Goal: Information Seeking & Learning: Check status

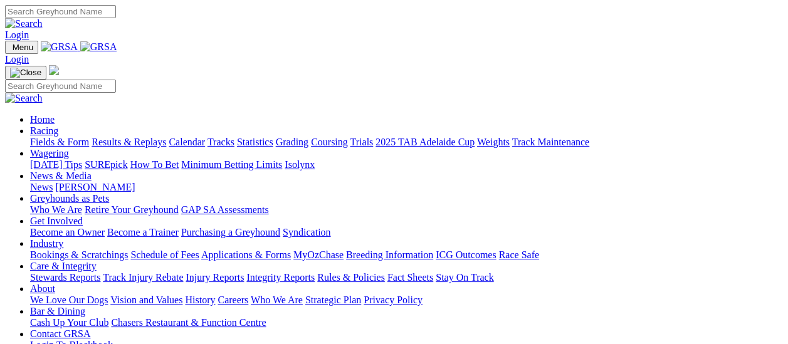
click at [128, 137] on link "Results & Replays" at bounding box center [128, 142] width 75 height 11
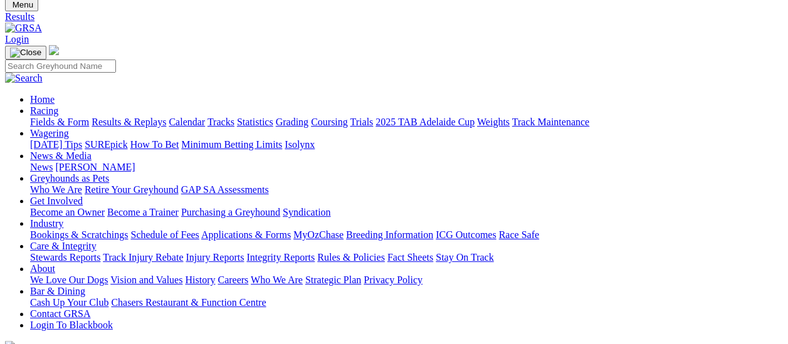
scroll to position [63, 0]
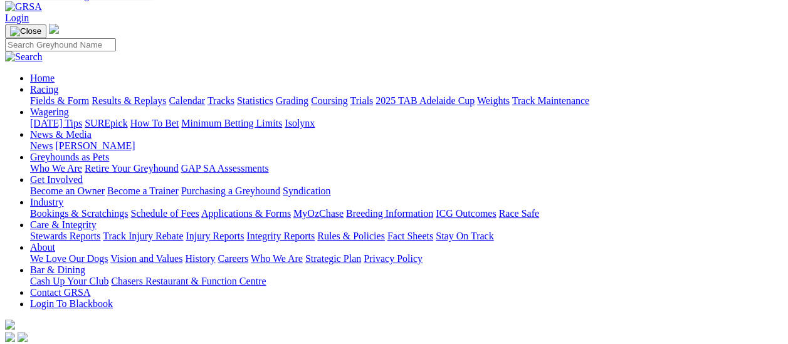
scroll to position [63, 0]
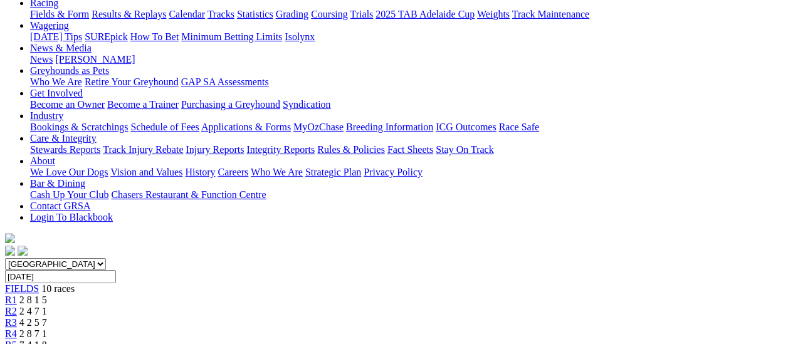
scroll to position [125, 0]
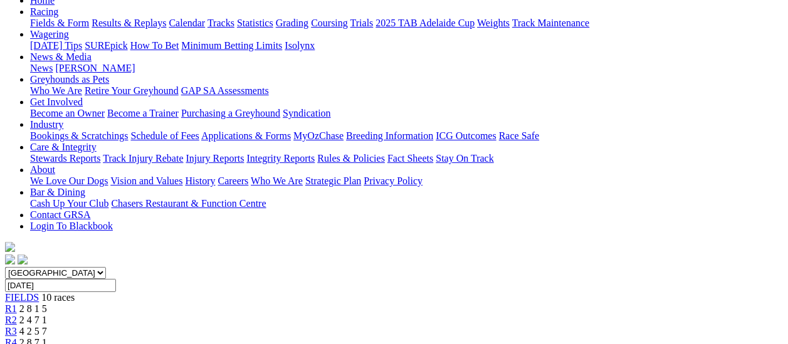
scroll to position [125, 0]
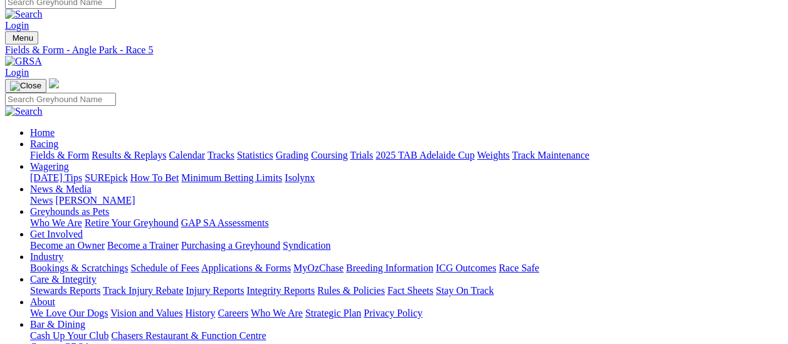
scroll to position [125, 0]
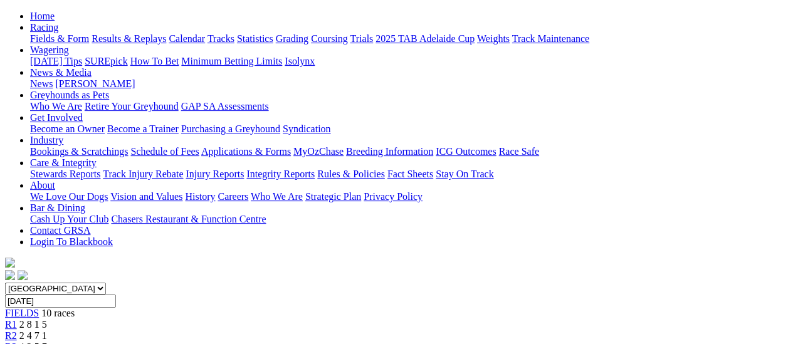
scroll to position [125, 0]
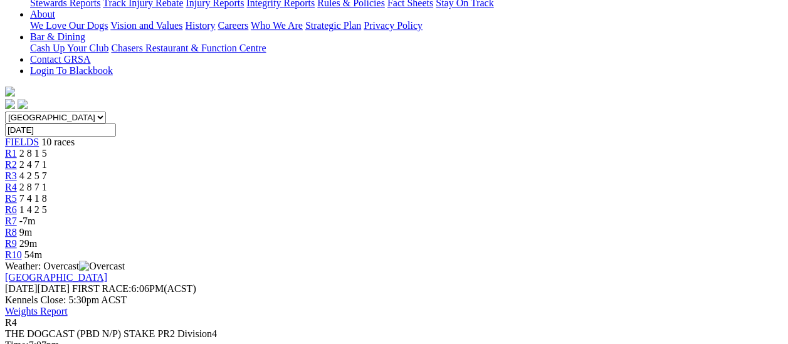
scroll to position [125, 0]
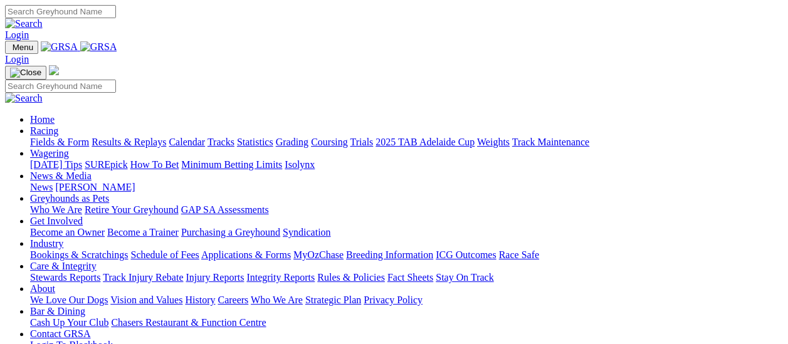
click at [132, 137] on link "Results & Replays" at bounding box center [128, 142] width 75 height 11
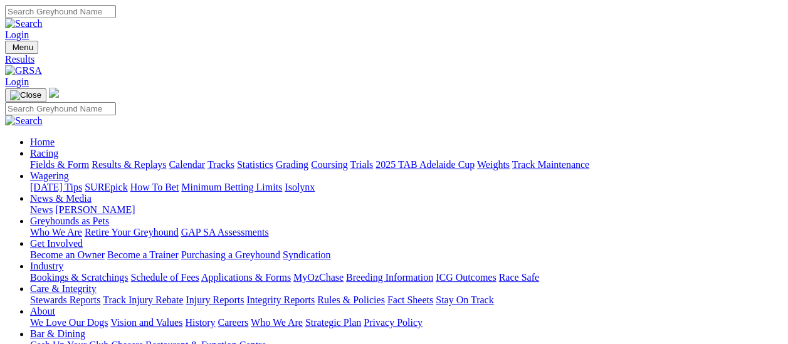
scroll to position [63, 0]
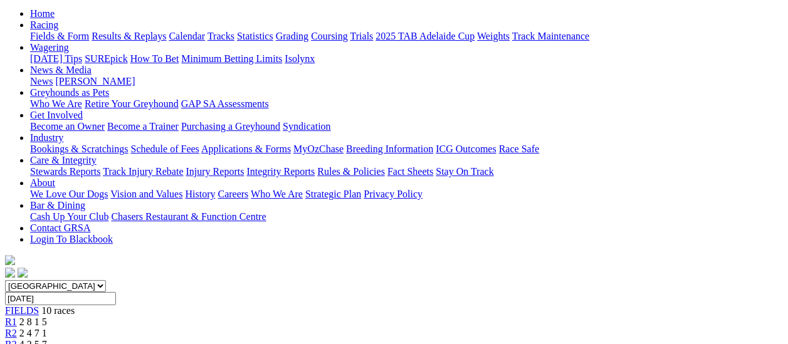
scroll to position [125, 0]
